Goal: Information Seeking & Learning: Compare options

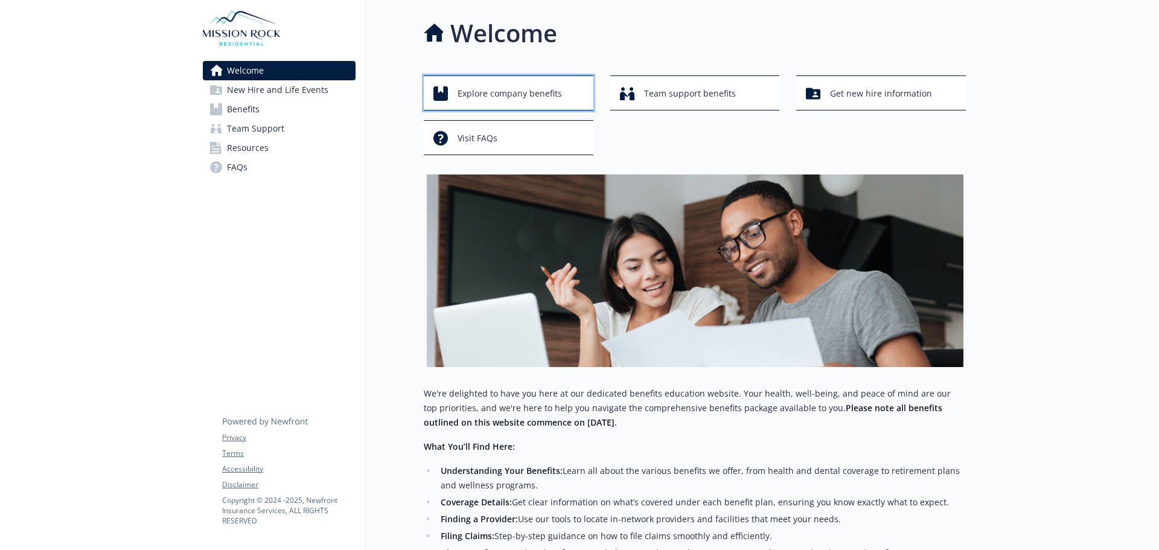
click at [511, 101] on span "Explore company benefits" at bounding box center [510, 93] width 104 height 23
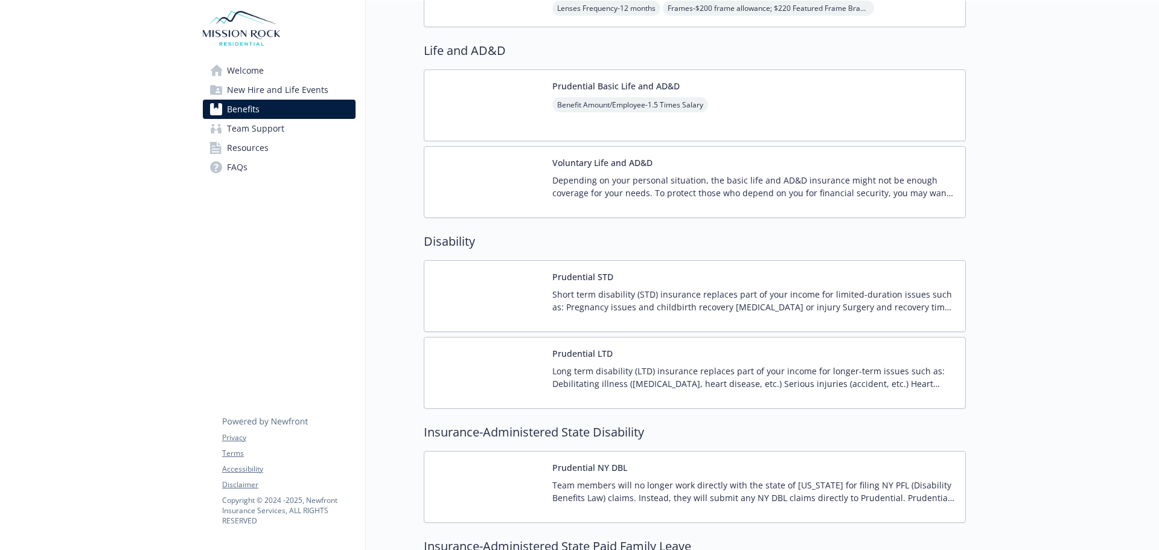
scroll to position [685, 0]
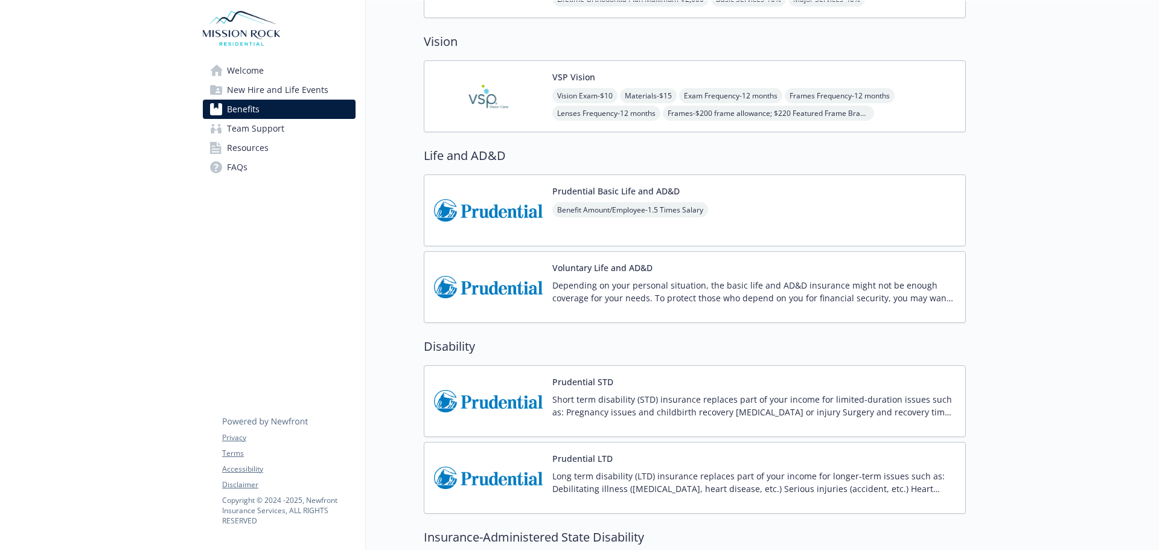
click at [578, 385] on button "Prudential STD" at bounding box center [582, 381] width 61 height 13
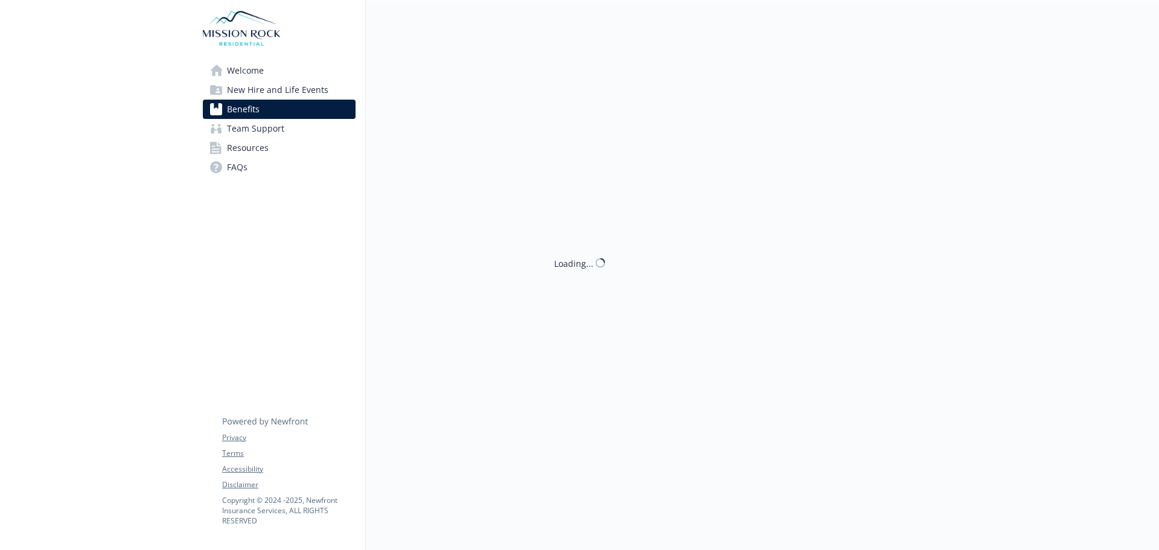
scroll to position [685, 0]
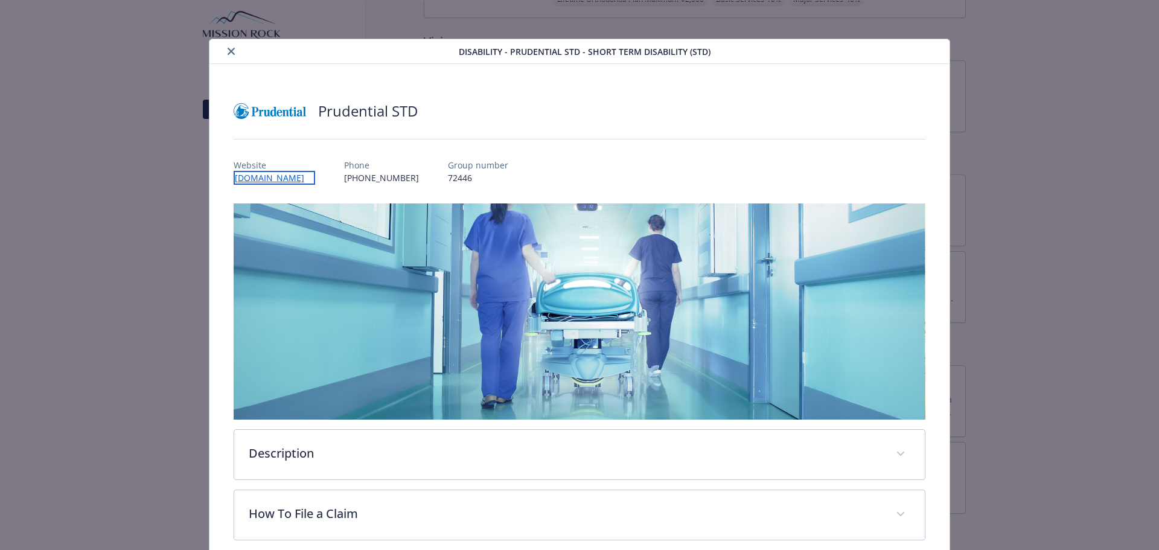
click at [260, 179] on link "[DOMAIN_NAME]" at bounding box center [274, 178] width 81 height 14
click at [234, 52] on icon "close" at bounding box center [231, 51] width 7 height 7
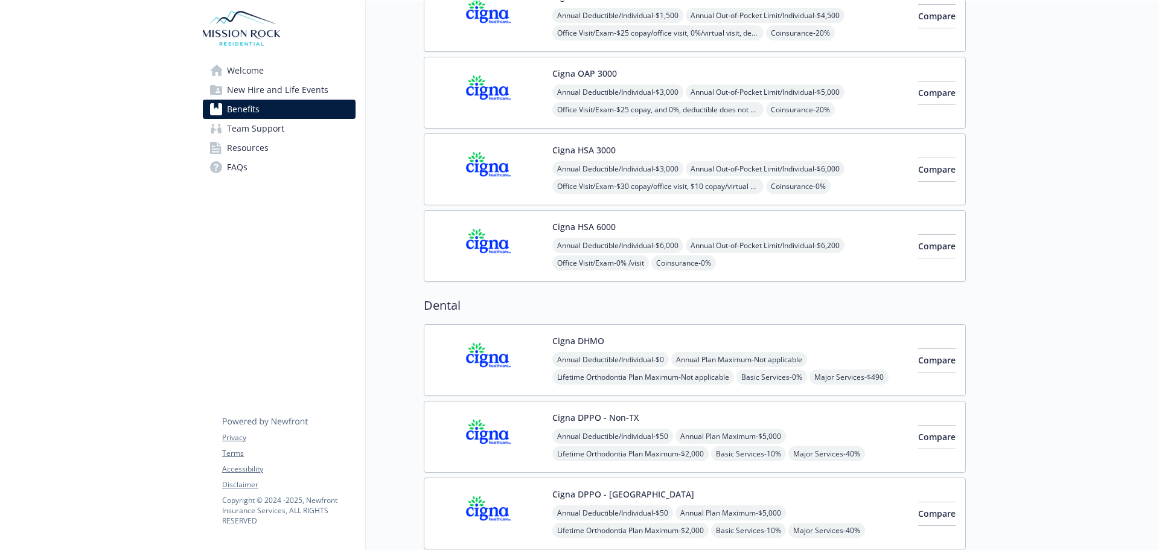
scroll to position [11, 0]
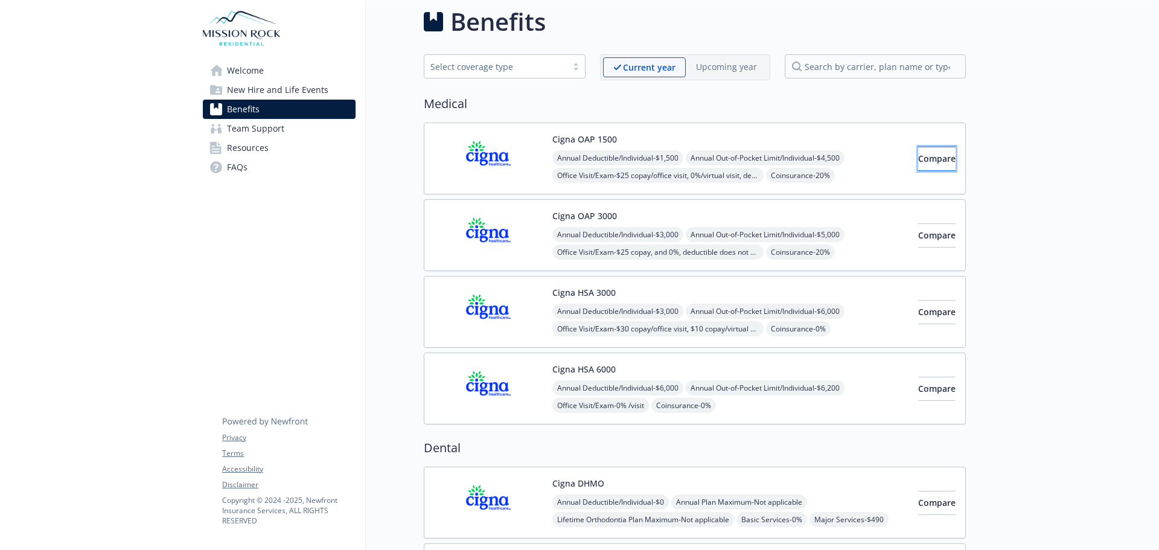
click at [922, 152] on button "Compare" at bounding box center [936, 159] width 37 height 24
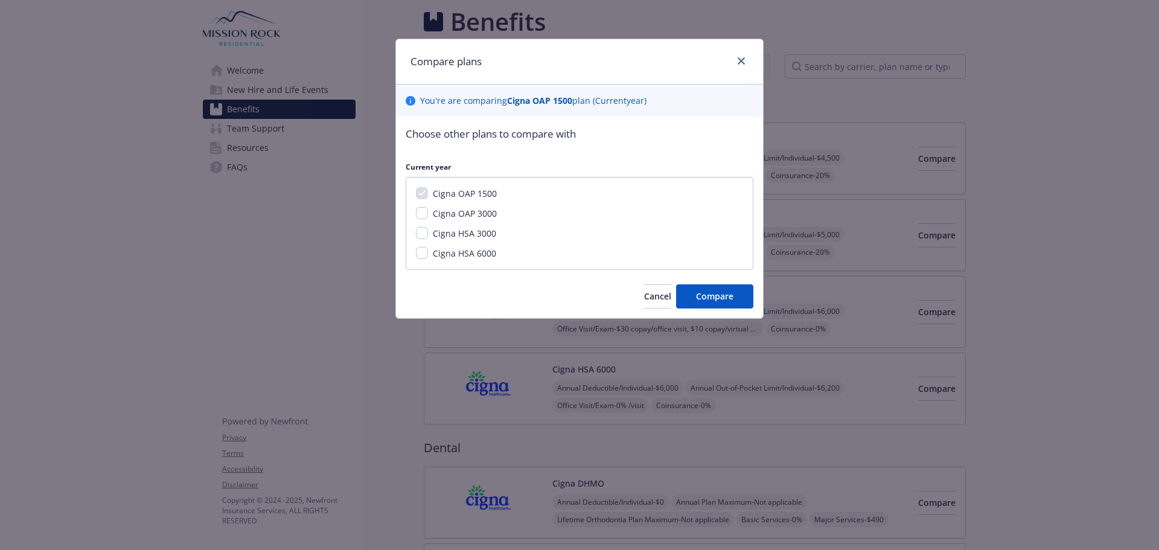
click at [473, 212] on span "Cigna OAP 3000" at bounding box center [465, 213] width 64 height 11
click at [428, 212] on input "Cigna OAP 3000" at bounding box center [422, 213] width 12 height 12
checkbox input "true"
click at [463, 229] on span "Cigna HSA 3000" at bounding box center [464, 233] width 63 height 11
click at [428, 229] on input "Cigna HSA 3000" at bounding box center [422, 233] width 12 height 12
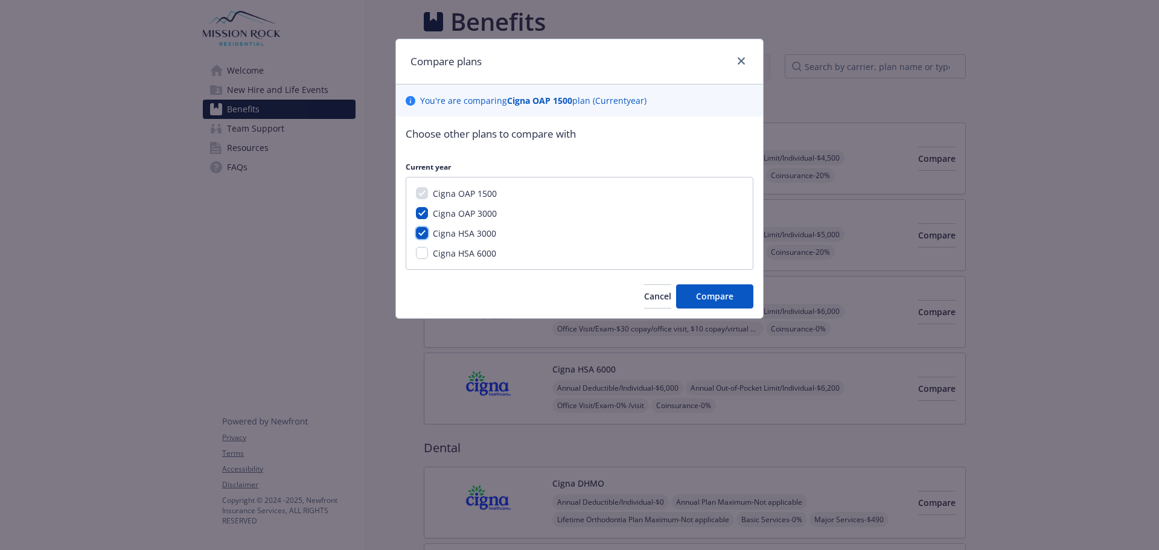
checkbox input "true"
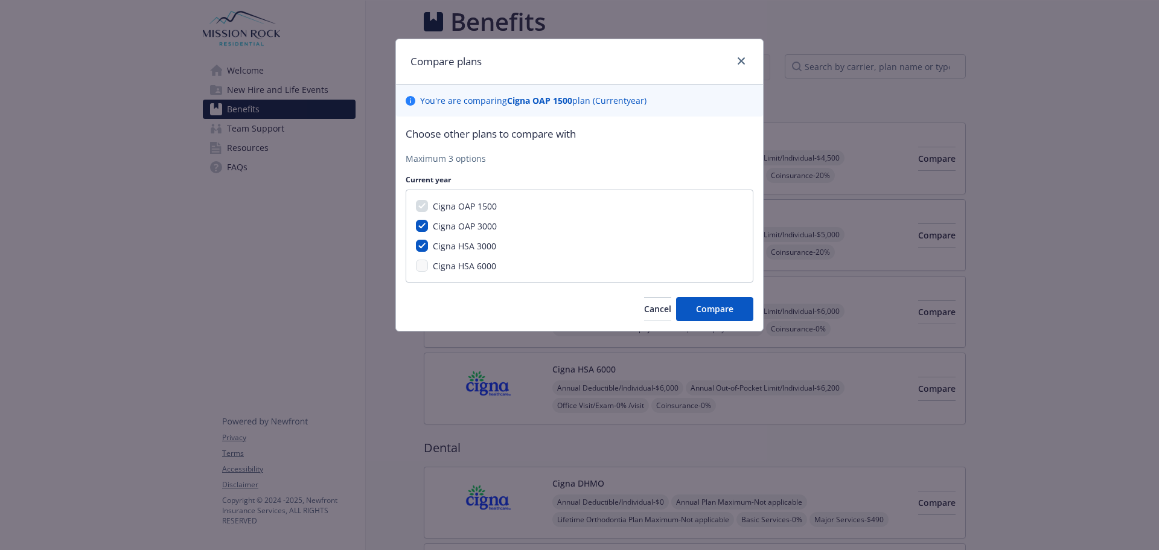
click at [459, 264] on span "Cigna HSA 6000" at bounding box center [464, 265] width 63 height 11
click at [734, 316] on button "Compare" at bounding box center [714, 309] width 77 height 24
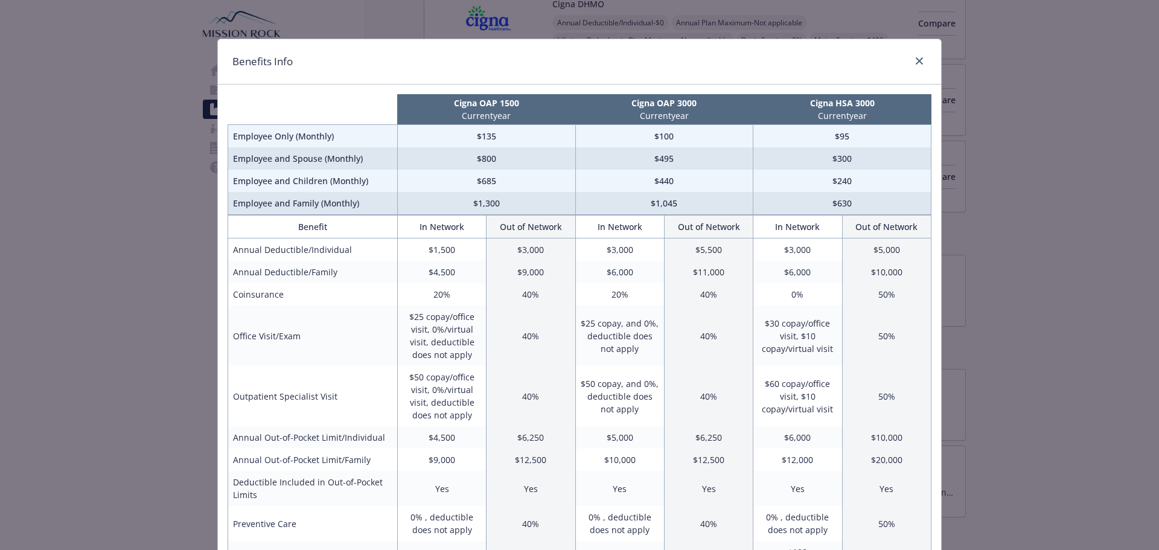
scroll to position [506, 0]
click at [869, 275] on td "$10,000" at bounding box center [886, 272] width 89 height 22
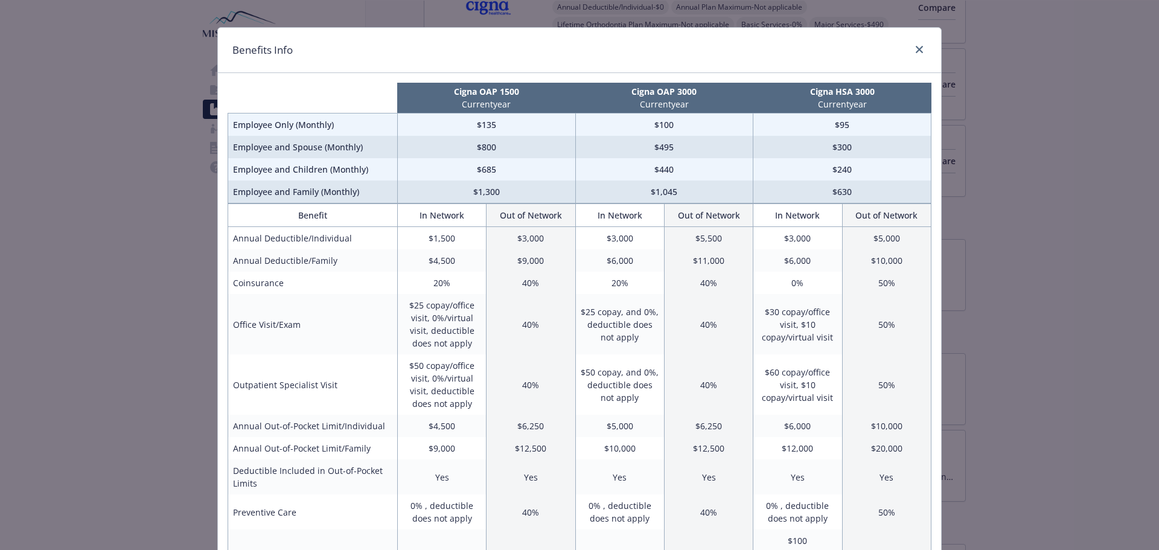
scroll to position [0, 0]
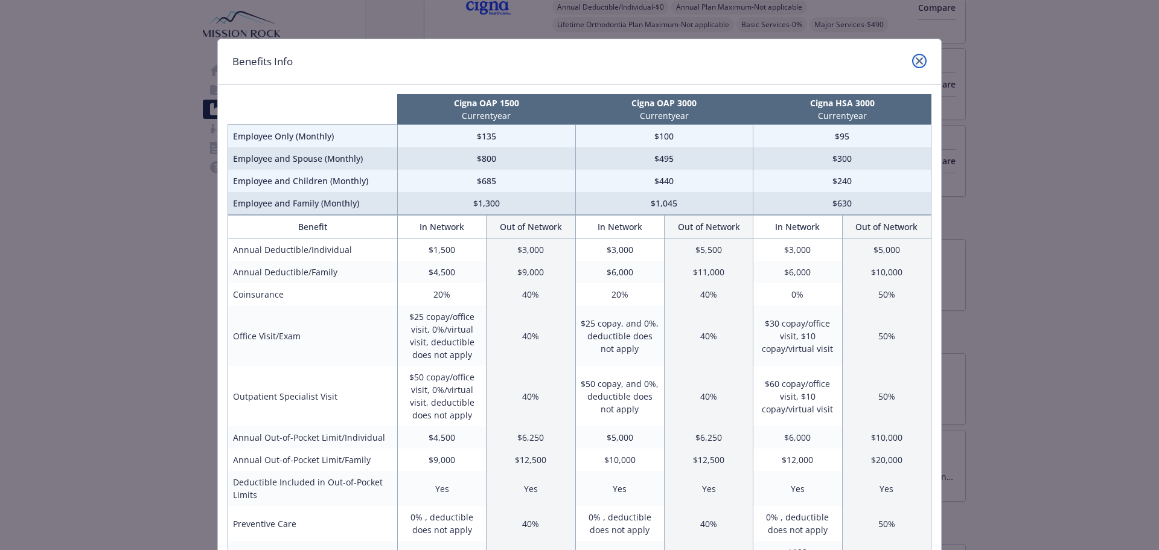
click at [919, 66] on link "close" at bounding box center [919, 61] width 14 height 14
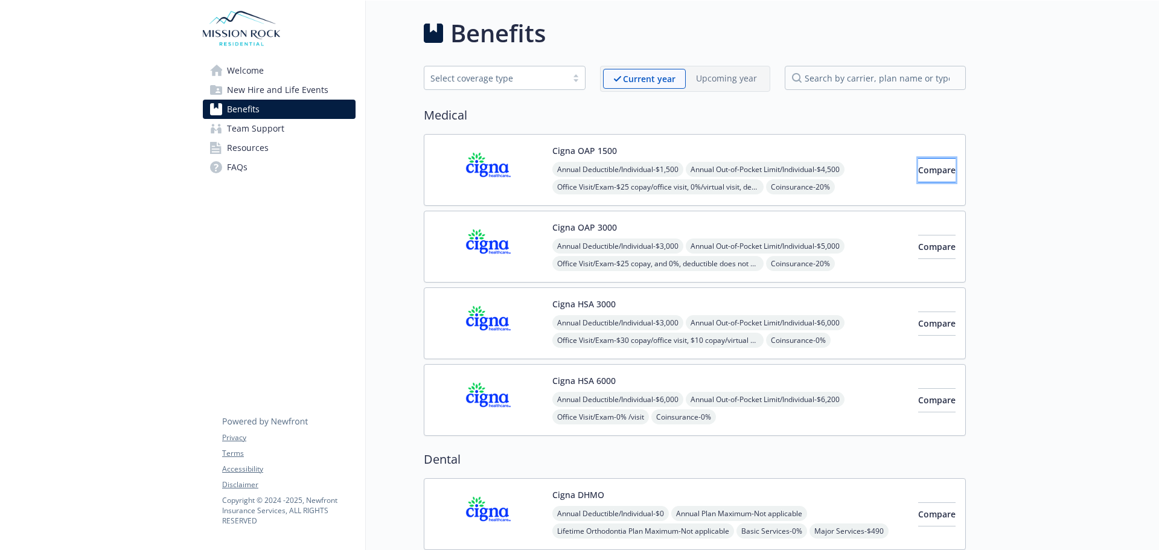
click at [939, 173] on button "Compare" at bounding box center [936, 170] width 37 height 24
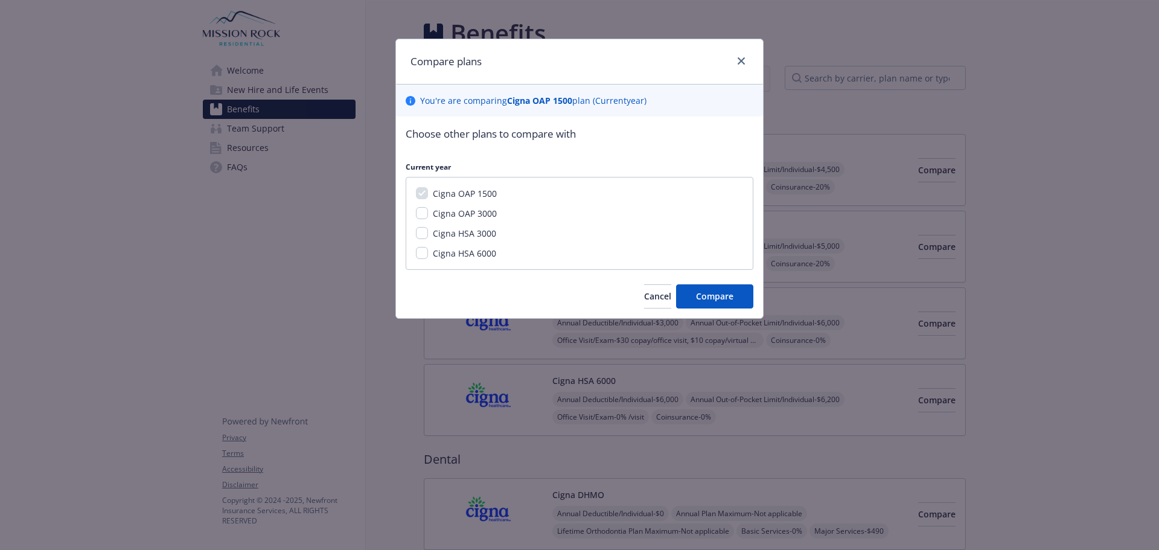
click at [466, 218] on span "Cigna OAP 3000" at bounding box center [465, 213] width 64 height 11
click at [428, 218] on input "Cigna OAP 3000" at bounding box center [422, 213] width 12 height 12
checkbox input "true"
click at [456, 234] on span "Cigna HSA 3000" at bounding box center [464, 233] width 63 height 11
click at [428, 234] on input "Cigna HSA 3000" at bounding box center [422, 233] width 12 height 12
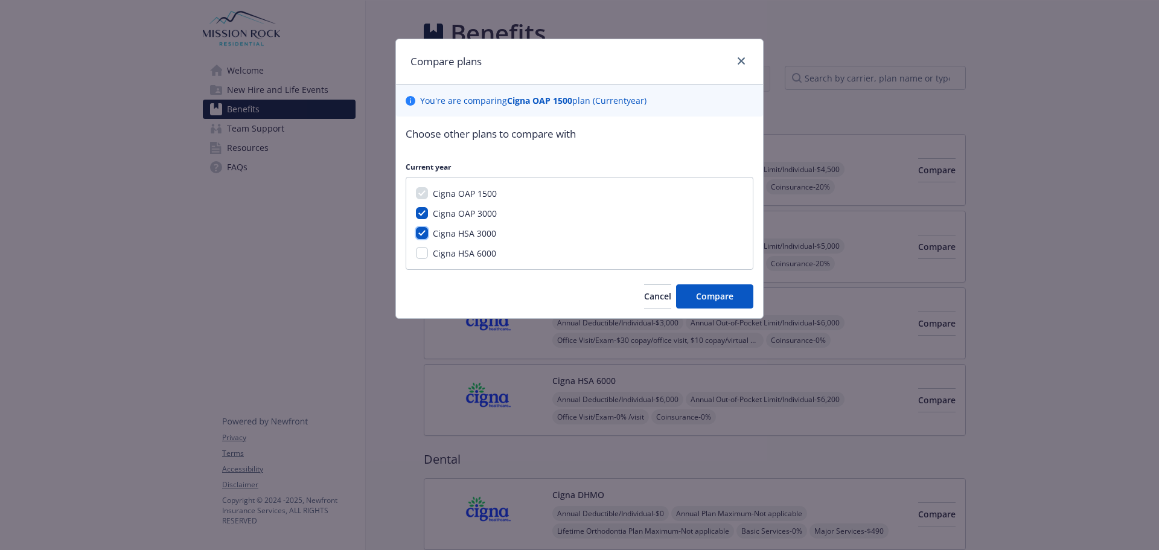
checkbox input "true"
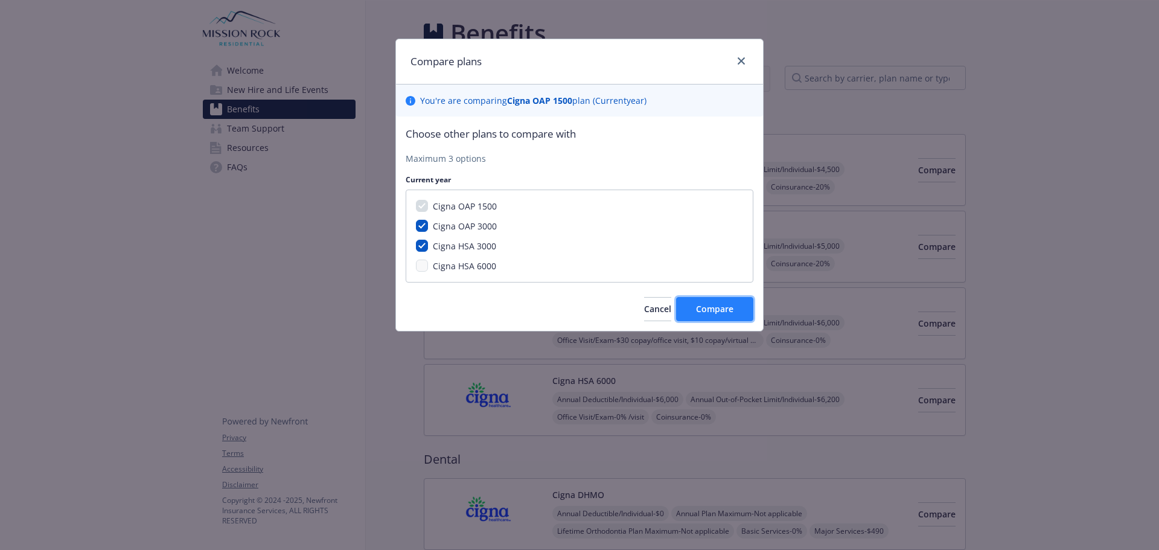
click at [691, 310] on button "Compare" at bounding box center [714, 309] width 77 height 24
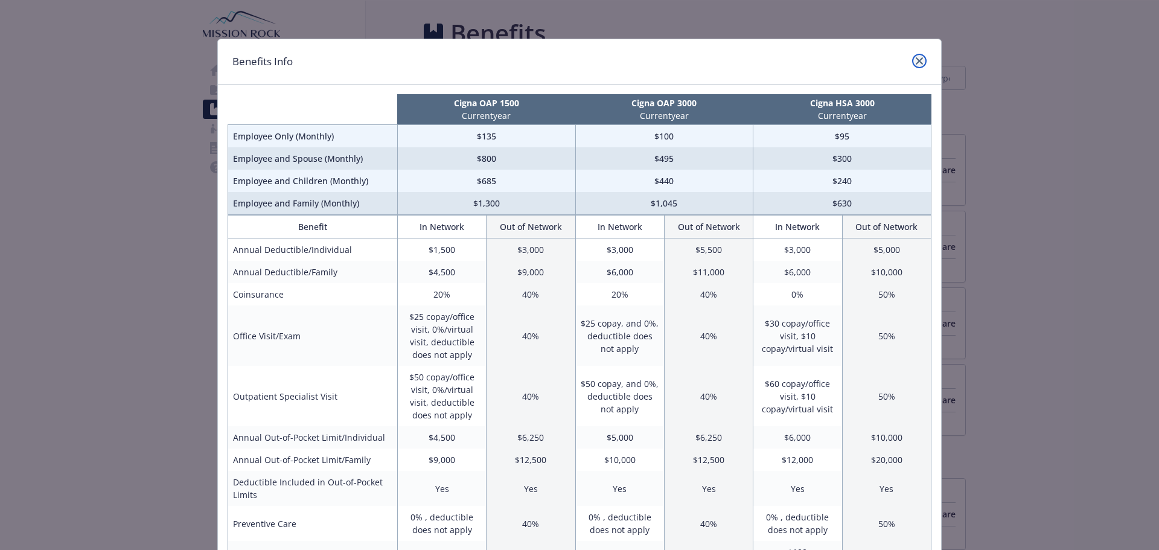
click at [919, 59] on icon "close" at bounding box center [919, 60] width 7 height 7
